Goal: Information Seeking & Learning: Check status

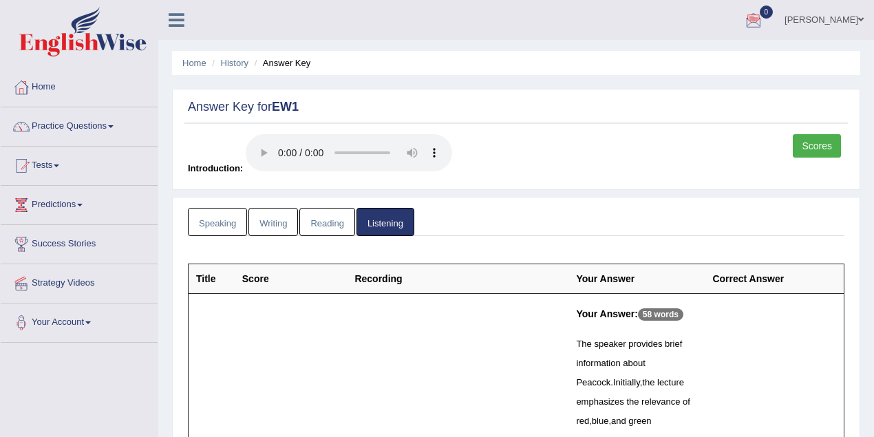
click at [845, 21] on link "Shoeb" at bounding box center [824, 18] width 100 height 36
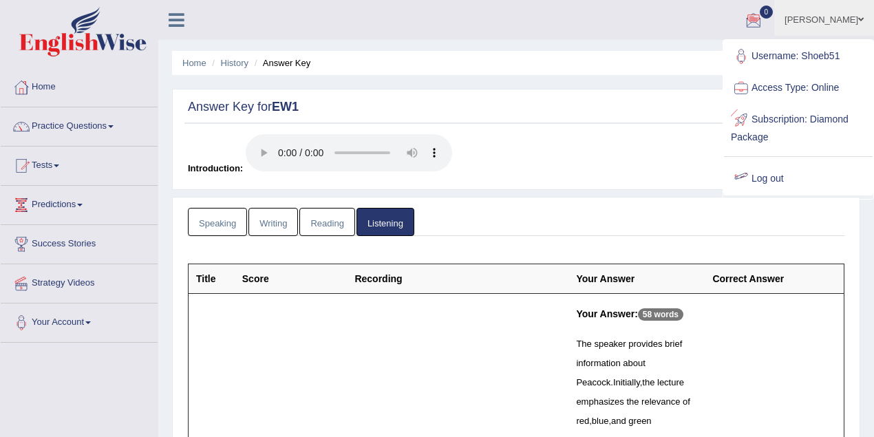
click at [775, 179] on link "Log out" at bounding box center [798, 179] width 149 height 32
